Goal: Task Accomplishment & Management: Use online tool/utility

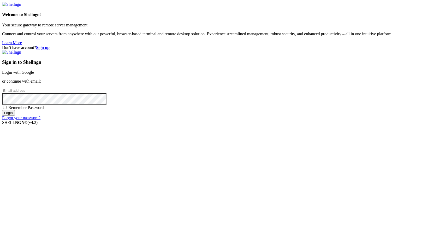
type input "root"
click at [34, 74] on link "Login with Google" at bounding box center [18, 72] width 32 height 4
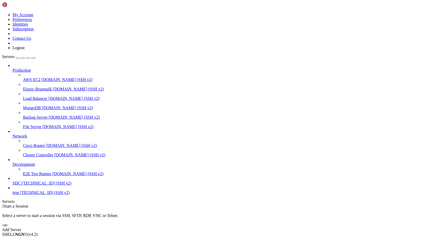
click at [21, 185] on span "SDC" at bounding box center [17, 183] width 8 height 4
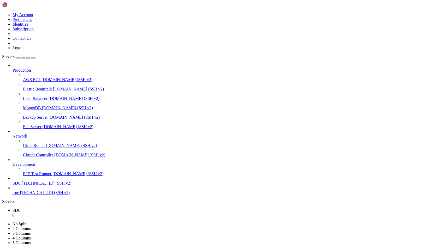
scroll to position [107, 0]
